Goal: Find specific page/section: Locate a particular part of the current website

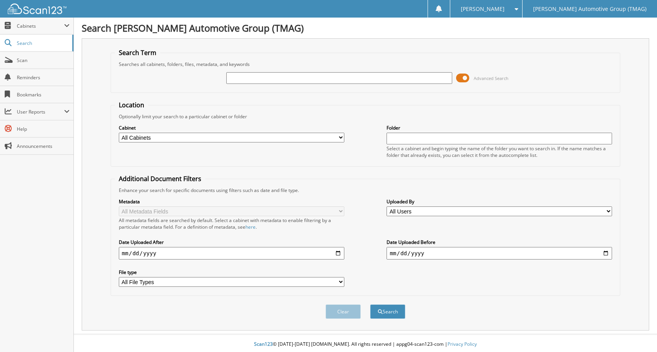
click at [255, 77] on input "text" at bounding box center [338, 78] width 225 height 12
type input "5201681"
click at [370, 305] on button "Search" at bounding box center [387, 312] width 35 height 14
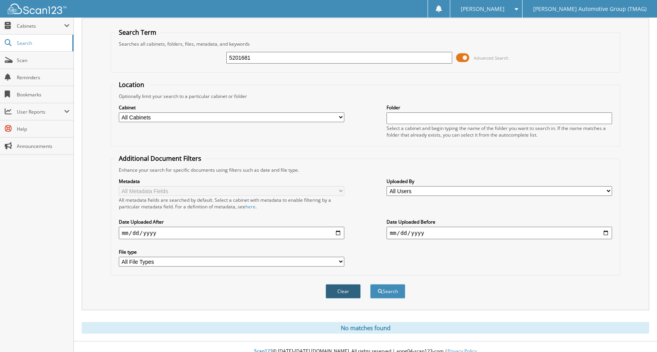
scroll to position [30, 0]
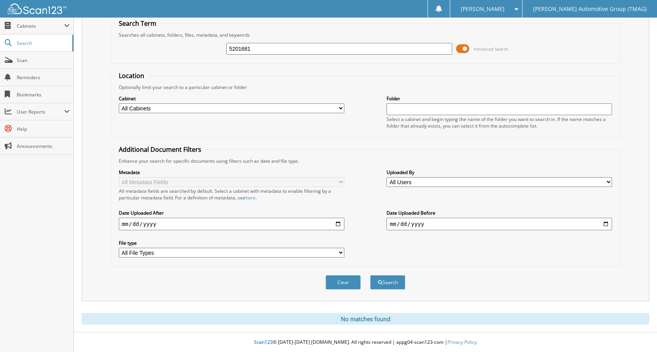
drag, startPoint x: 258, startPoint y: 51, endPoint x: 164, endPoint y: 44, distance: 93.6
click at [165, 45] on div "5201681 Advanced Search" at bounding box center [365, 48] width 501 height 21
type input "c25303"
click at [370, 275] on button "Search" at bounding box center [387, 282] width 35 height 14
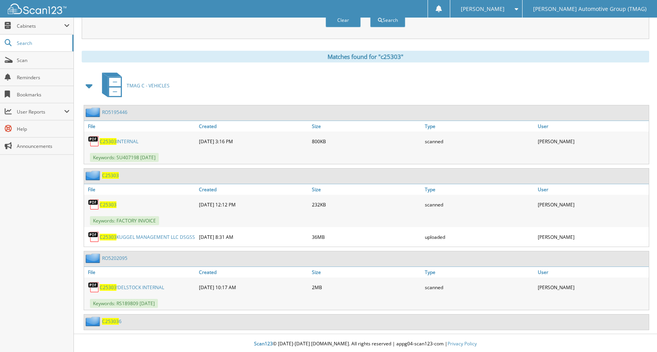
scroll to position [294, 0]
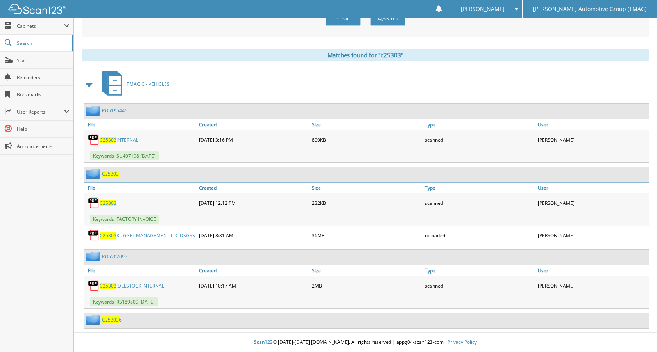
click at [110, 205] on span "C25303" at bounding box center [108, 203] width 17 height 7
click at [111, 323] on span "C25303" at bounding box center [110, 320] width 17 height 7
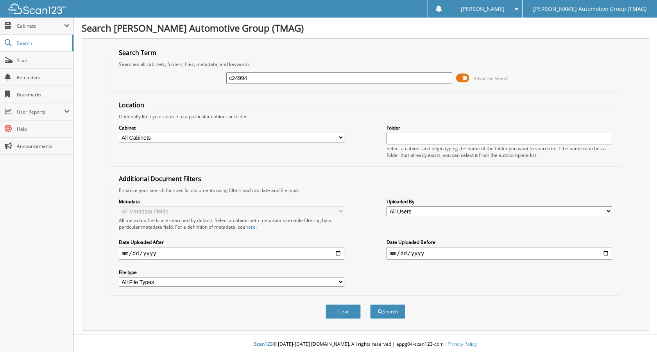
type input "c24994"
click at [370, 305] on button "Search" at bounding box center [387, 312] width 35 height 14
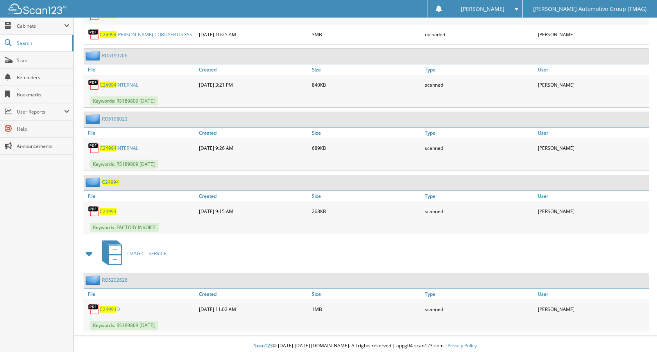
scroll to position [422, 0]
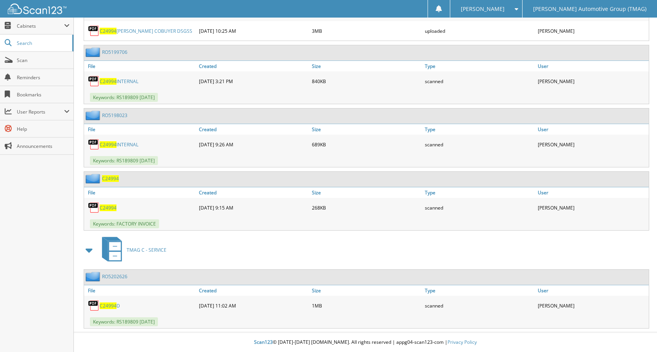
click at [107, 145] on span "C24994" at bounding box center [108, 144] width 17 height 7
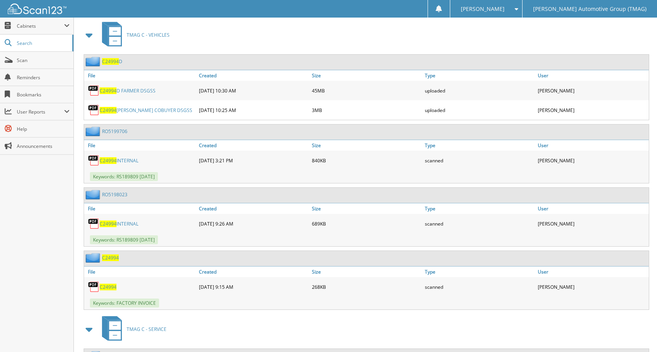
scroll to position [344, 0]
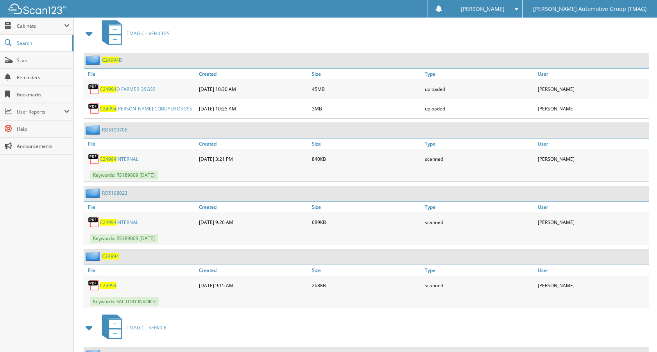
click at [123, 159] on link "C24994 INTERNAL" at bounding box center [119, 159] width 39 height 7
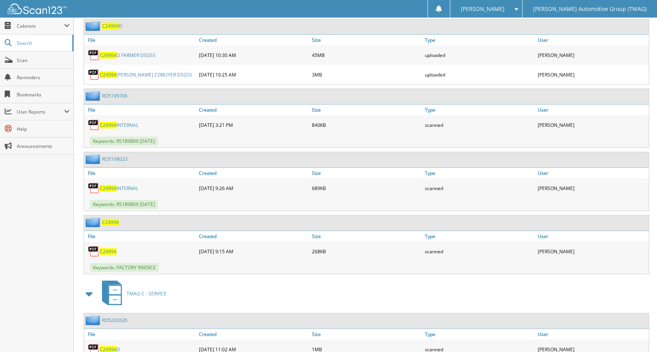
scroll to position [422, 0]
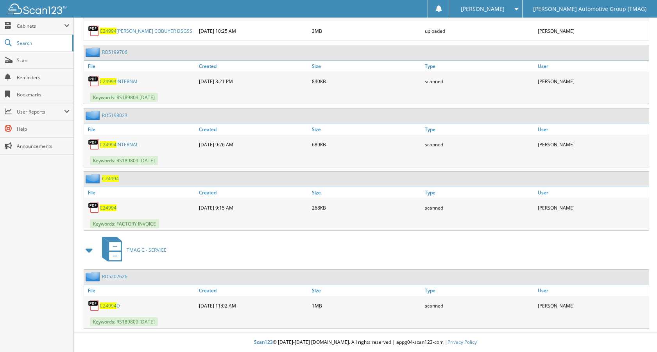
click at [109, 308] on span "C24994" at bounding box center [108, 306] width 17 height 7
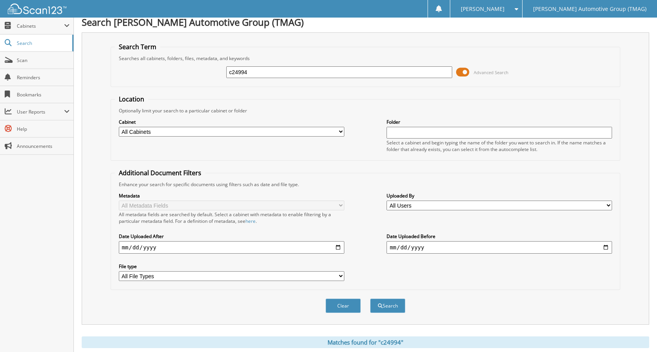
scroll to position [0, 0]
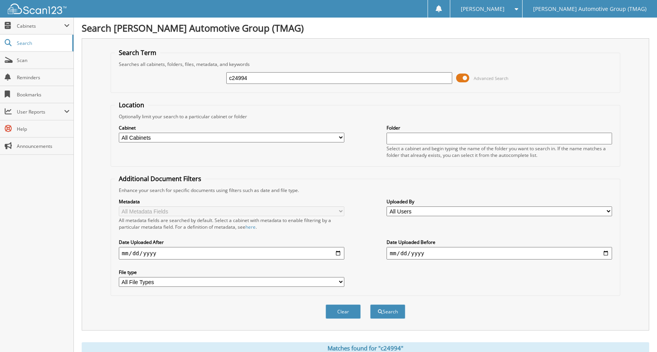
drag, startPoint x: 221, startPoint y: 78, endPoint x: 189, endPoint y: 76, distance: 32.8
click at [189, 76] on div "c24994 Advanced Search" at bounding box center [365, 78] width 501 height 21
type input "5201681"
click at [370, 305] on button "Search" at bounding box center [387, 312] width 35 height 14
